Goal: Information Seeking & Learning: Learn about a topic

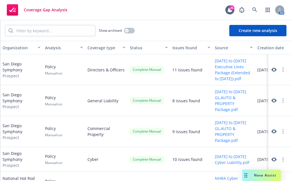
click at [272, 69] on icon at bounding box center [274, 70] width 5 height 4
click at [257, 177] on span "Nova Assist" at bounding box center [265, 175] width 22 height 5
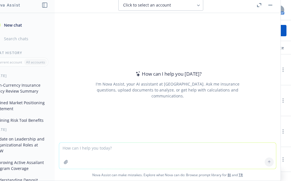
click at [236, 155] on textarea at bounding box center [167, 156] width 217 height 26
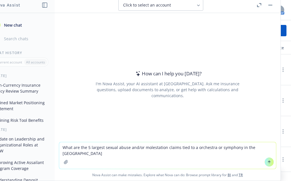
type textarea "What are the 5 largest sexual abuse and/or molestation claims tied to a orchest…"
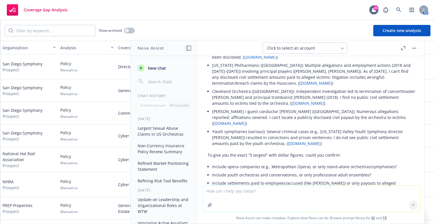
scroll to position [118, 0]
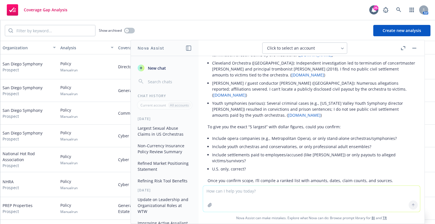
click at [291, 181] on textarea at bounding box center [311, 199] width 217 height 26
type textarea "is EPLI a coverage a non-profit buys?"
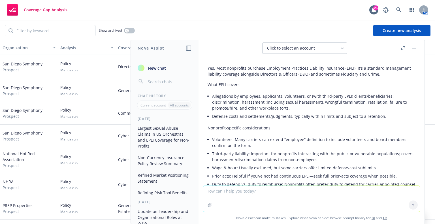
scroll to position [320, 0]
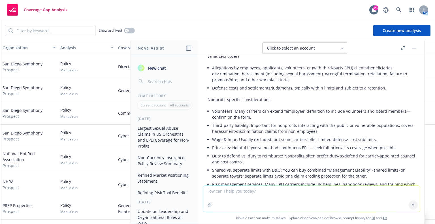
click at [291, 181] on textarea at bounding box center [311, 199] width 217 height 26
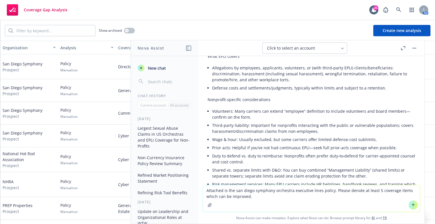
type textarea "Attached is the san diego symphony orchestra executive lines policy. Please den…"
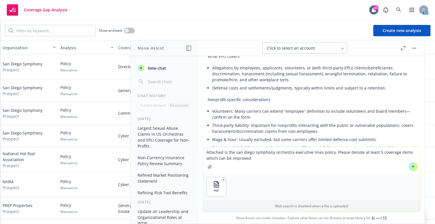
click at [291, 166] on icon at bounding box center [414, 167] width 4 height 4
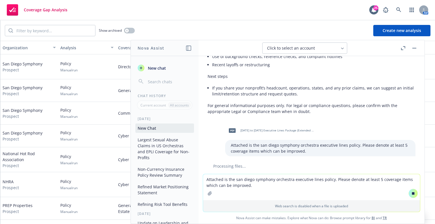
scroll to position [541, 0]
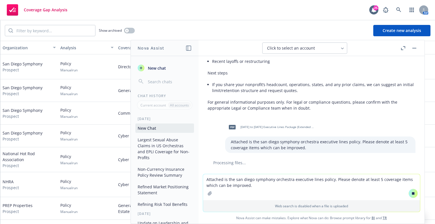
click at [291, 181] on textarea "Attached is the san diego symphony orchestra executive lines policy. Please den…" at bounding box center [311, 187] width 217 height 26
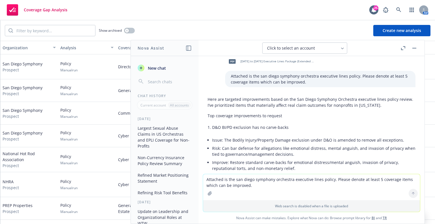
scroll to position [617, 0]
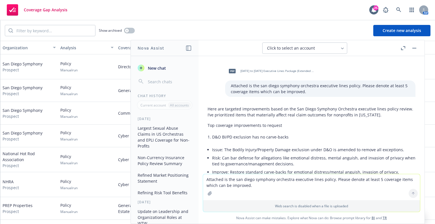
click at [291, 133] on li "D&O BI/PD exclusion has no carve-backs" at bounding box center [314, 137] width 204 height 8
click at [291, 168] on li "Improve: Restore standard carve-backs for emotional distress/mental anguish, in…" at bounding box center [314, 175] width 204 height 14
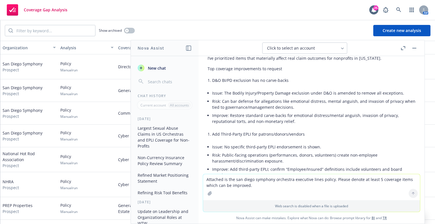
scroll to position [702, 0]
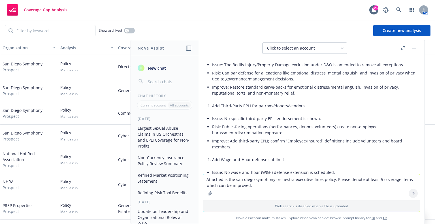
click at [279, 123] on li "Risk: Public-facing operations (performances, donors, volunteers) create non-em…" at bounding box center [314, 130] width 204 height 14
click at [284, 137] on li "Improve: Add third-party EPLI; confirm “Employee/Insured” definitions include v…" at bounding box center [314, 144] width 204 height 14
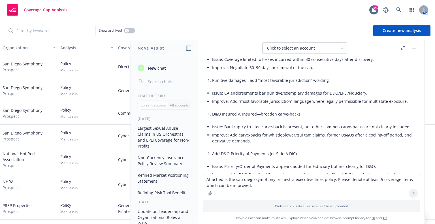
scroll to position [1043, 0]
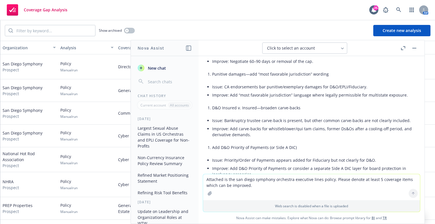
click at [291, 125] on li "Improve: Add carve-backs for whistleblower/qui tam claims, former Ds&Os after a…" at bounding box center [314, 132] width 204 height 14
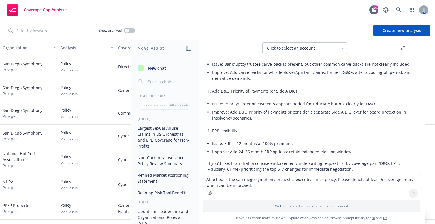
scroll to position [1099, 0]
click at [291, 108] on li "Improve: Add D&O Priority of Payments or consider a separate Side A DIC layer f…" at bounding box center [314, 115] width 204 height 14
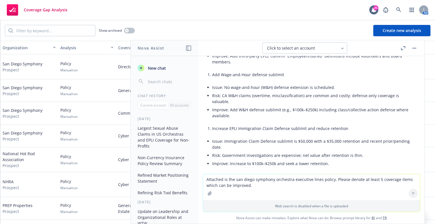
scroll to position [759, 0]
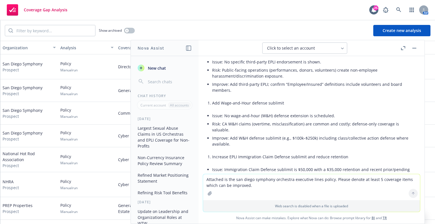
click at [291, 166] on li "Issue: Immigration Claim Defense sublimit is $50,000 with a $35,000 retention a…" at bounding box center [314, 173] width 204 height 14
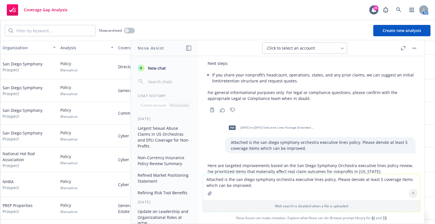
scroll to position [504, 0]
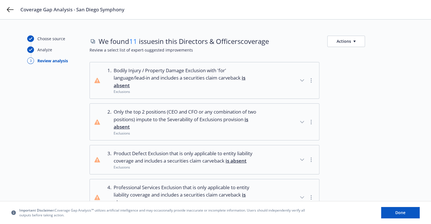
scroll to position [28, 0]
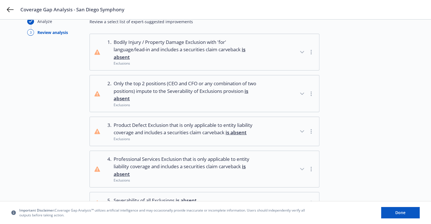
click at [287, 90] on icon "button" at bounding box center [302, 93] width 7 height 7
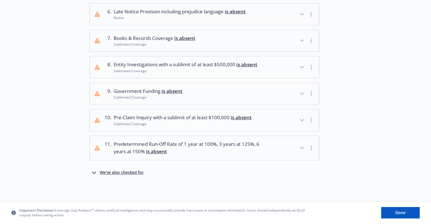
scroll to position [317, 0]
click at [274, 119] on button "10 . Pre-Claim Inquiry with a sublimit of at least $100,000 is absent Sublimite…" at bounding box center [204, 120] width 229 height 22
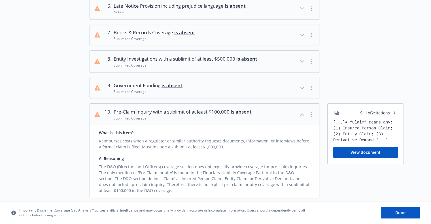
click at [273, 120] on button "10 . Pre-Claim Inquiry with a sublimit of at least $100,000 is absent Sublimite…" at bounding box center [204, 115] width 229 height 22
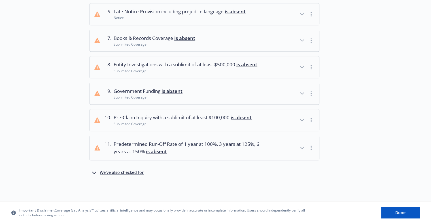
scroll to position [288, 0]
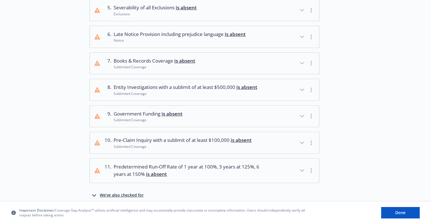
click at [272, 127] on button "9 . Government Funding is absent Sublimited Coverage" at bounding box center [204, 117] width 229 height 22
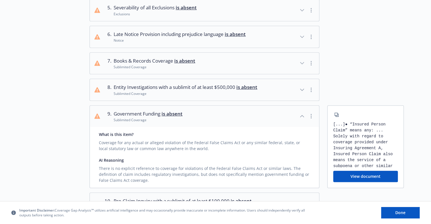
click at [272, 126] on button "9 . Government Funding is absent Sublimited Coverage" at bounding box center [204, 117] width 229 height 22
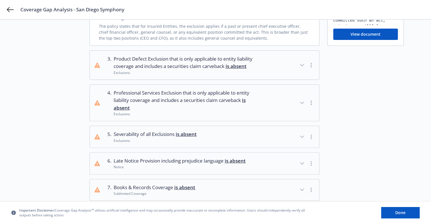
scroll to position [175, 0]
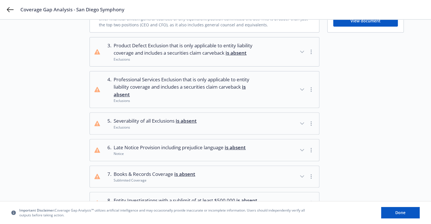
click at [270, 139] on button "6 . Late Notice Provision including prejudice language is absent Notice" at bounding box center [204, 150] width 229 height 22
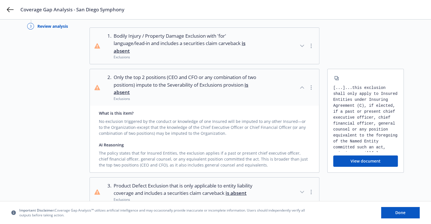
scroll to position [0, 0]
